Goal: Browse casually

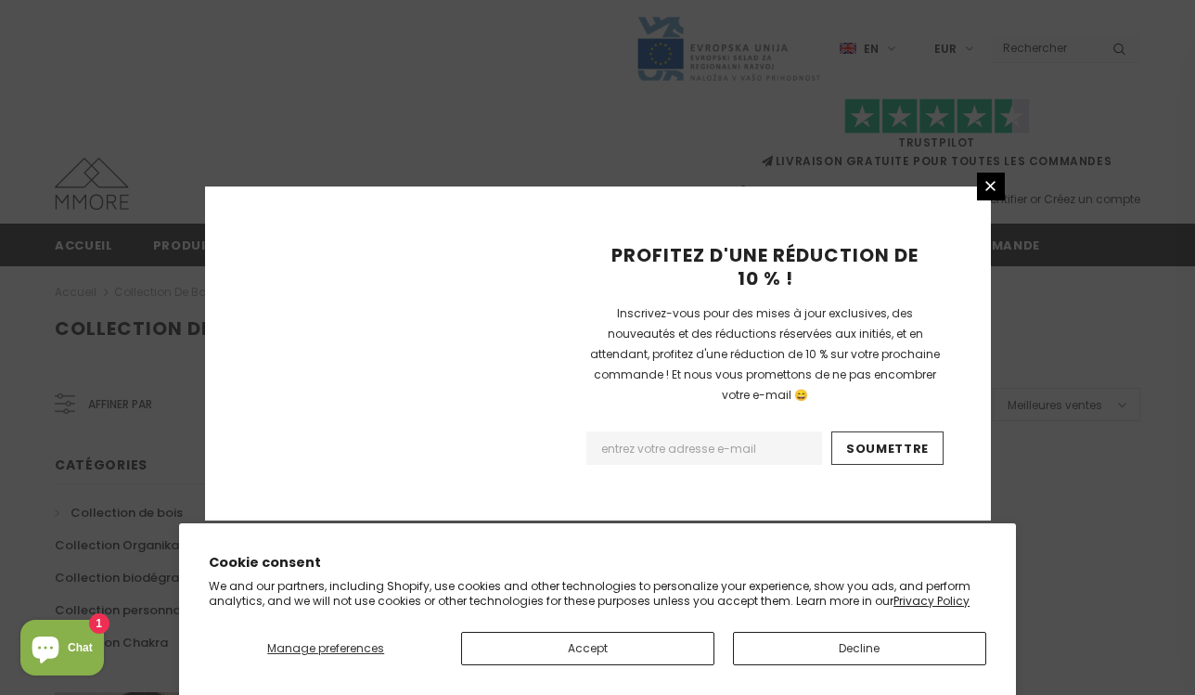
scroll to position [1290, 0]
